Goal: Obtain resource: Download file/media

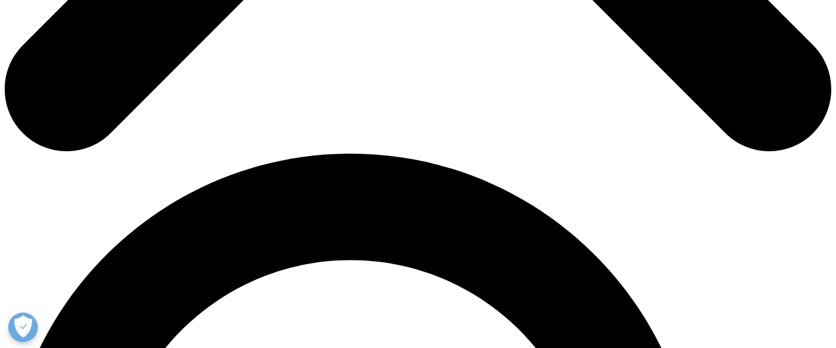
scroll to position [690, 0]
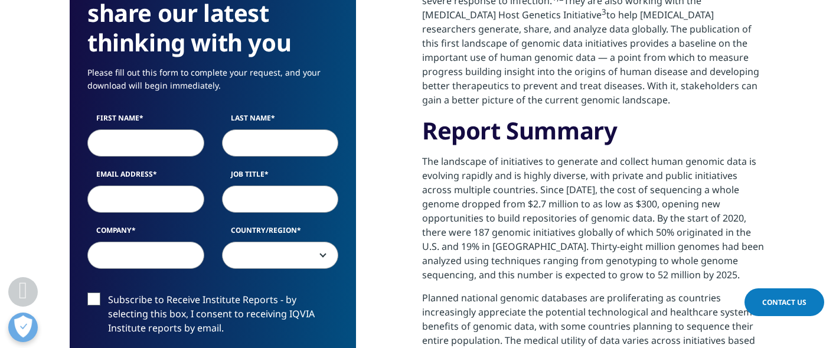
click at [117, 146] on input "First Name" at bounding box center [145, 142] width 117 height 27
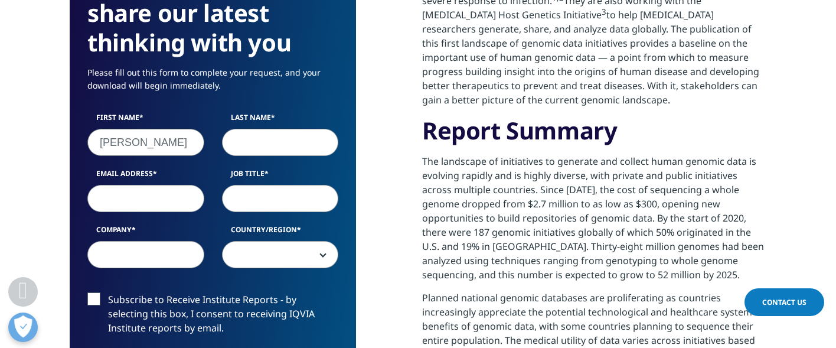
type input "[PERSON_NAME]"
type input "Cosgrove"
type input "[EMAIL_ADDRESS][DOMAIN_NAME]"
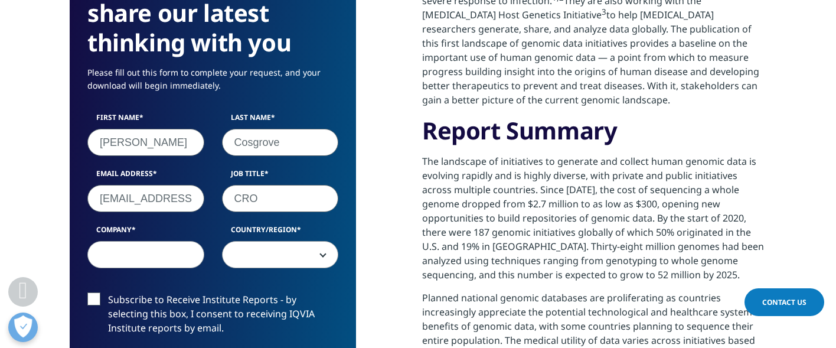
type input "CRO"
type input "Paradigm4"
click at [308, 252] on span at bounding box center [281, 254] width 116 height 27
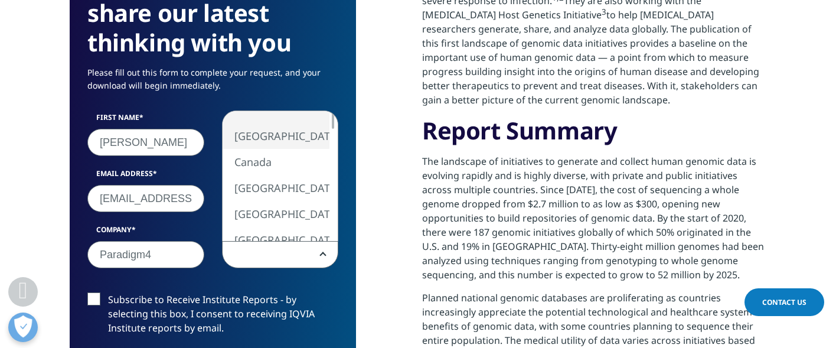
select select "[GEOGRAPHIC_DATA]"
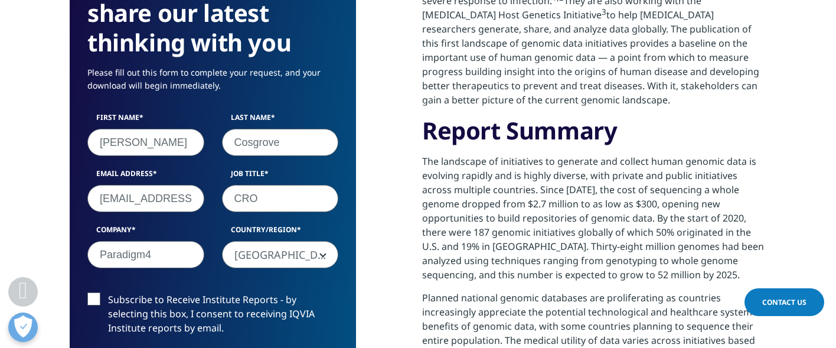
click at [99, 297] on label "Subscribe to Receive Institute Reports - by selecting this box, I consent to re…" at bounding box center [212, 316] width 251 height 49
click at [108, 292] on input "Subscribe to Receive Institute Reports - by selecting this box, I consent to re…" at bounding box center [108, 292] width 0 height 0
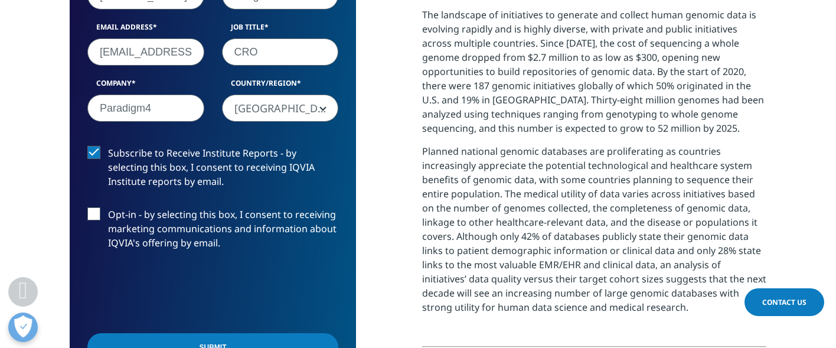
scroll to position [838, 0]
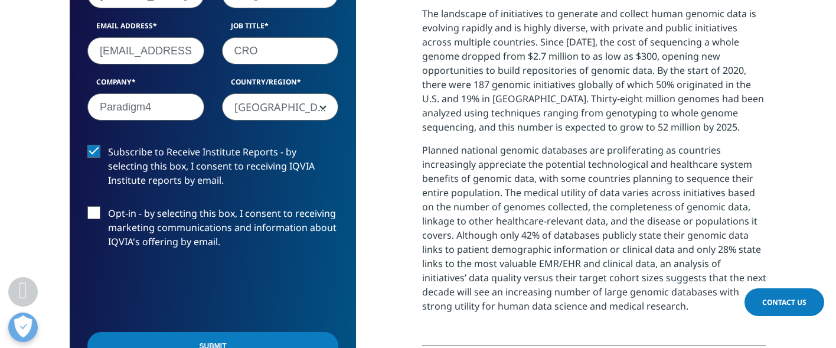
click at [90, 217] on label "Opt-in - by selecting this box, I consent to receiving marketing communications…" at bounding box center [212, 230] width 251 height 49
click at [108, 206] on input "Opt-in - by selecting this box, I consent to receiving marketing communications…" at bounding box center [108, 206] width 0 height 0
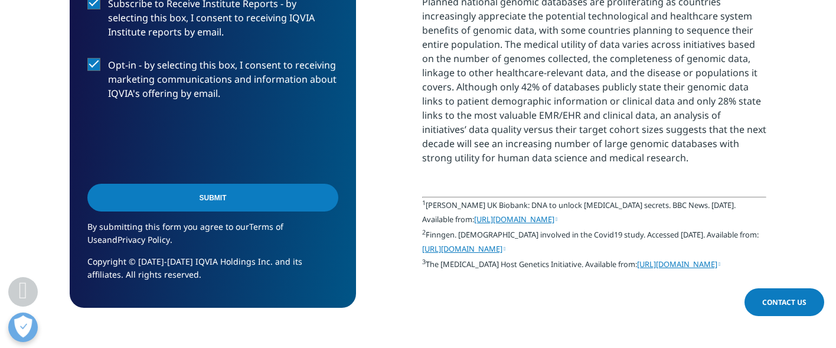
click at [217, 192] on input "Submit" at bounding box center [212, 198] width 251 height 28
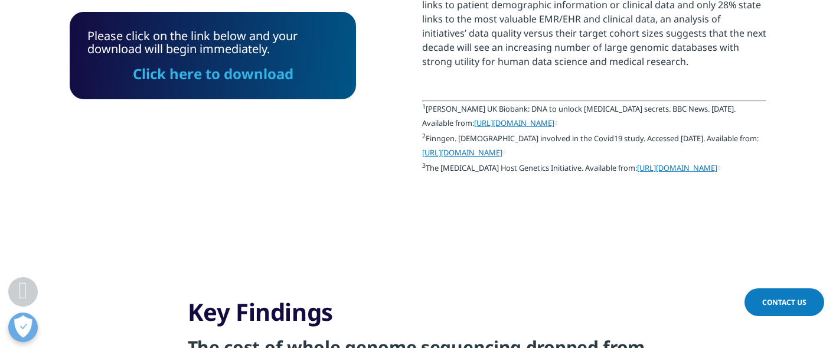
scroll to position [1085, 0]
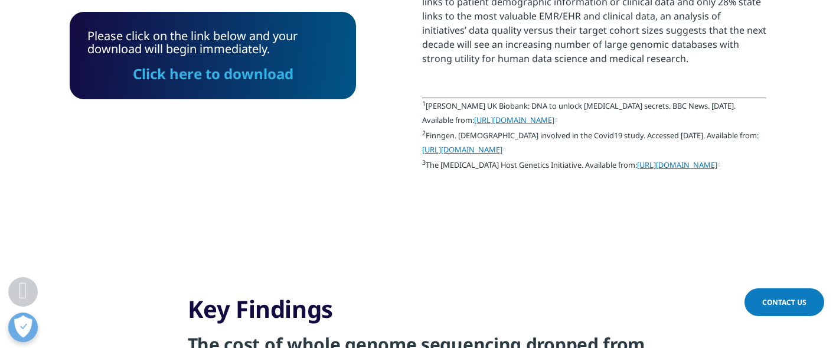
click at [230, 79] on link "Click here to download" at bounding box center [213, 73] width 161 height 19
